Goal: Use online tool/utility: Utilize a website feature to perform a specific function

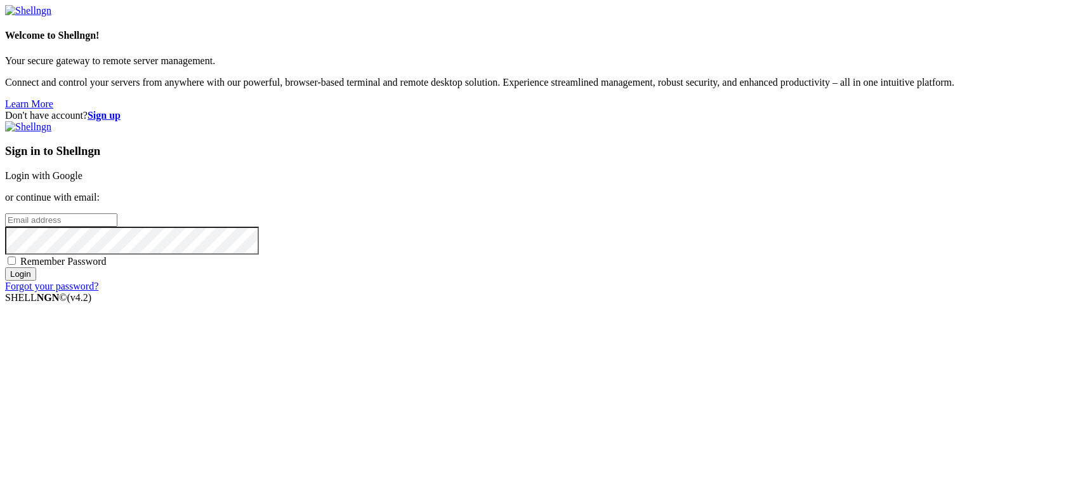
type input "[EMAIL_ADDRESS][DOMAIN_NAME]"
click at [36, 281] on input "Login" at bounding box center [20, 273] width 31 height 13
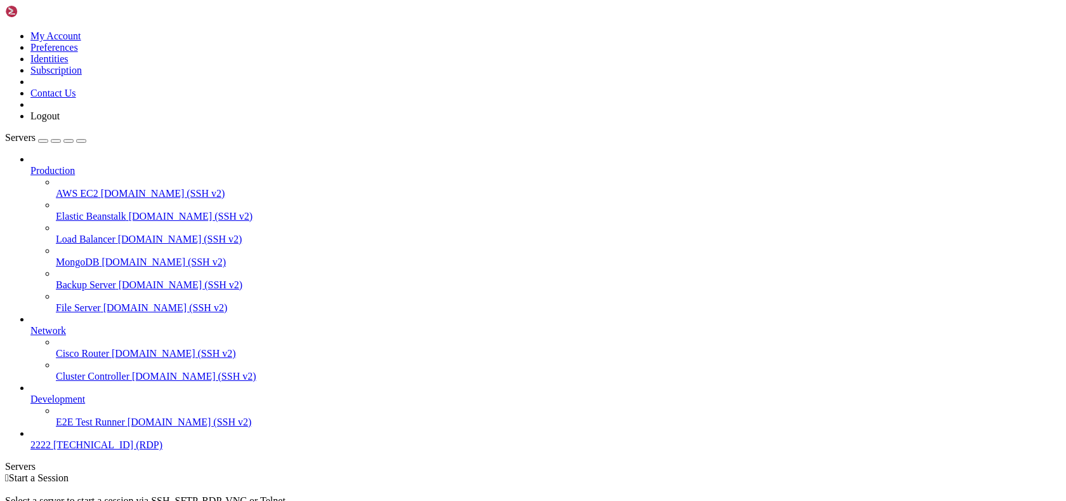
scroll to position [11, 0]
click at [51, 450] on span "2222" at bounding box center [40, 444] width 20 height 11
